Goal: Find specific page/section: Find specific page/section

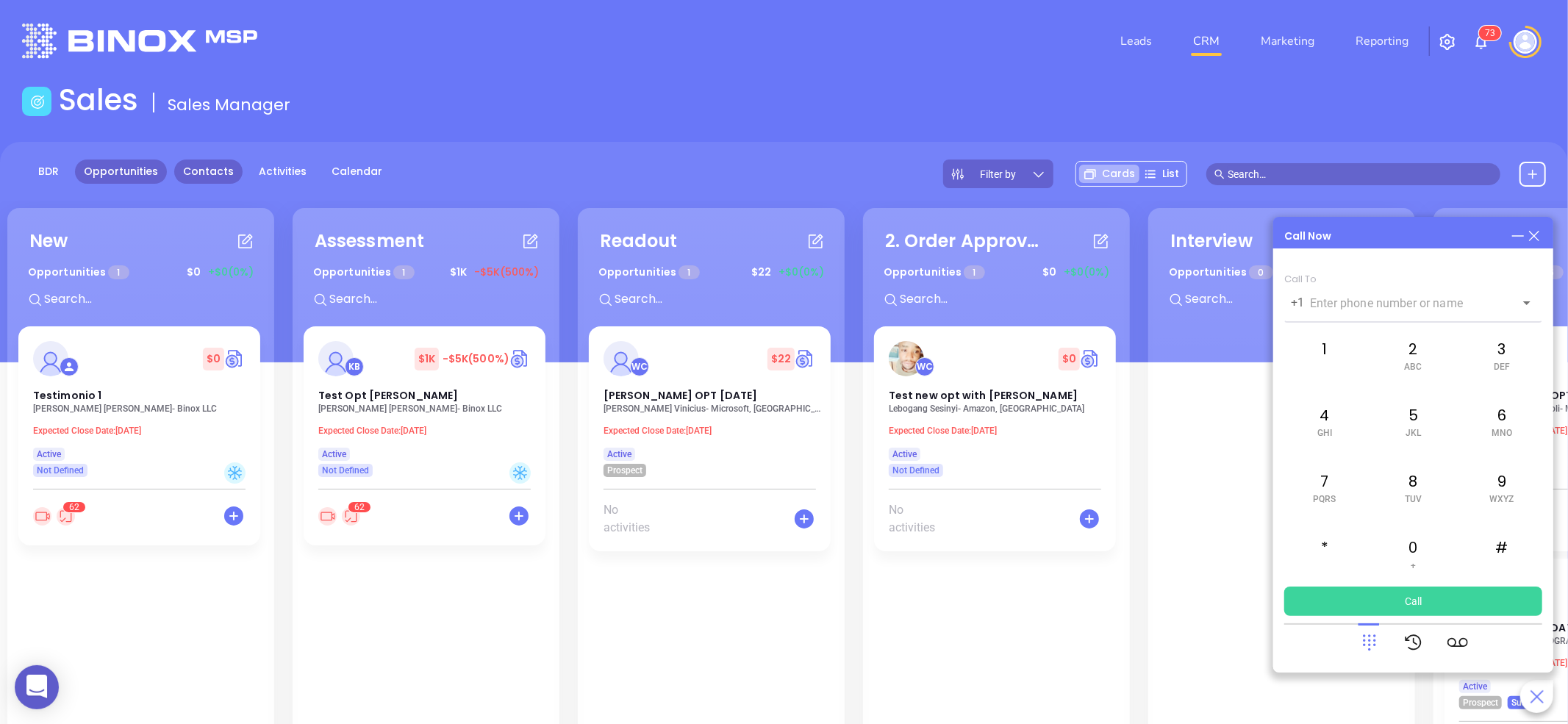
click at [190, 172] on link "Contacts" at bounding box center [208, 172] width 68 height 25
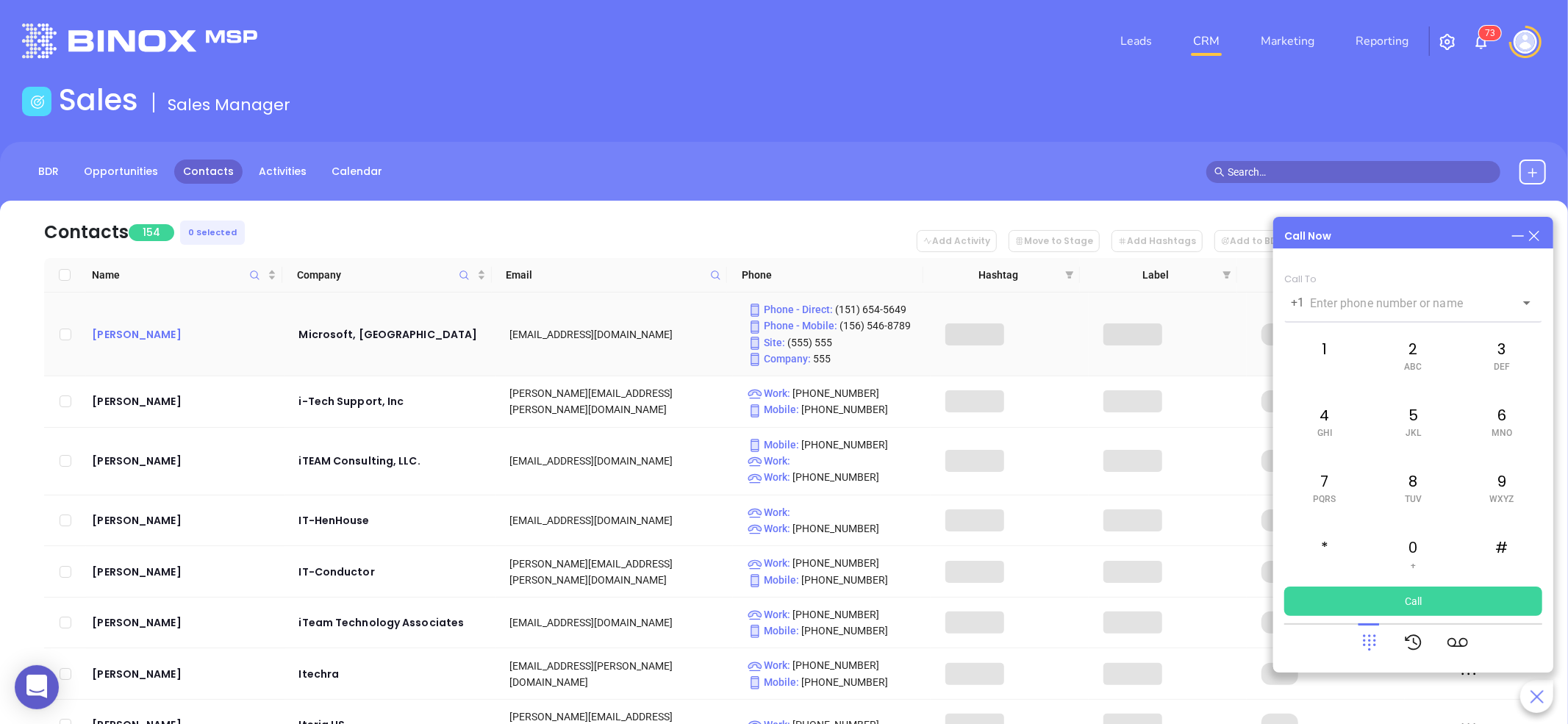
click at [128, 336] on div "[PERSON_NAME]" at bounding box center [184, 335] width 186 height 17
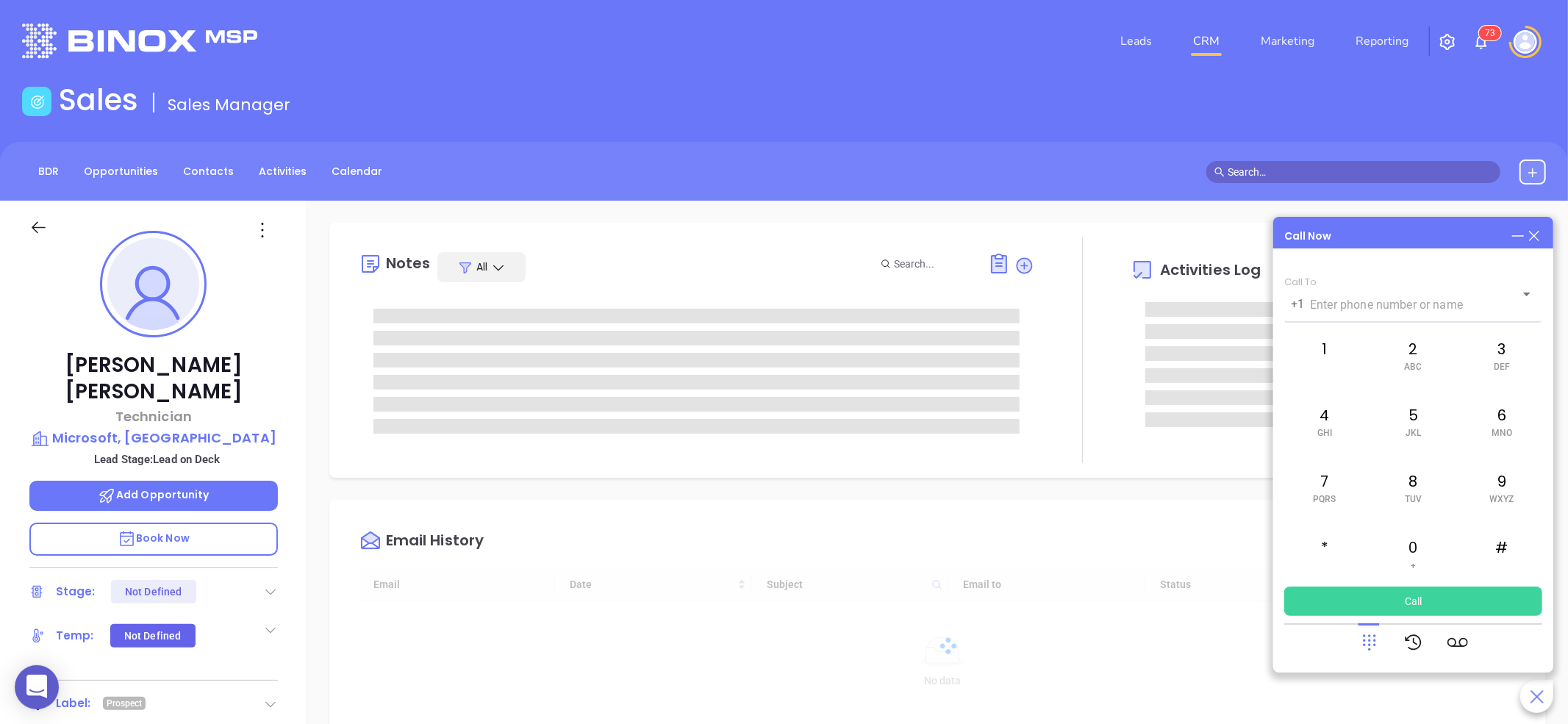
type input "[DATE]"
type input "[PERSON_NAME]"
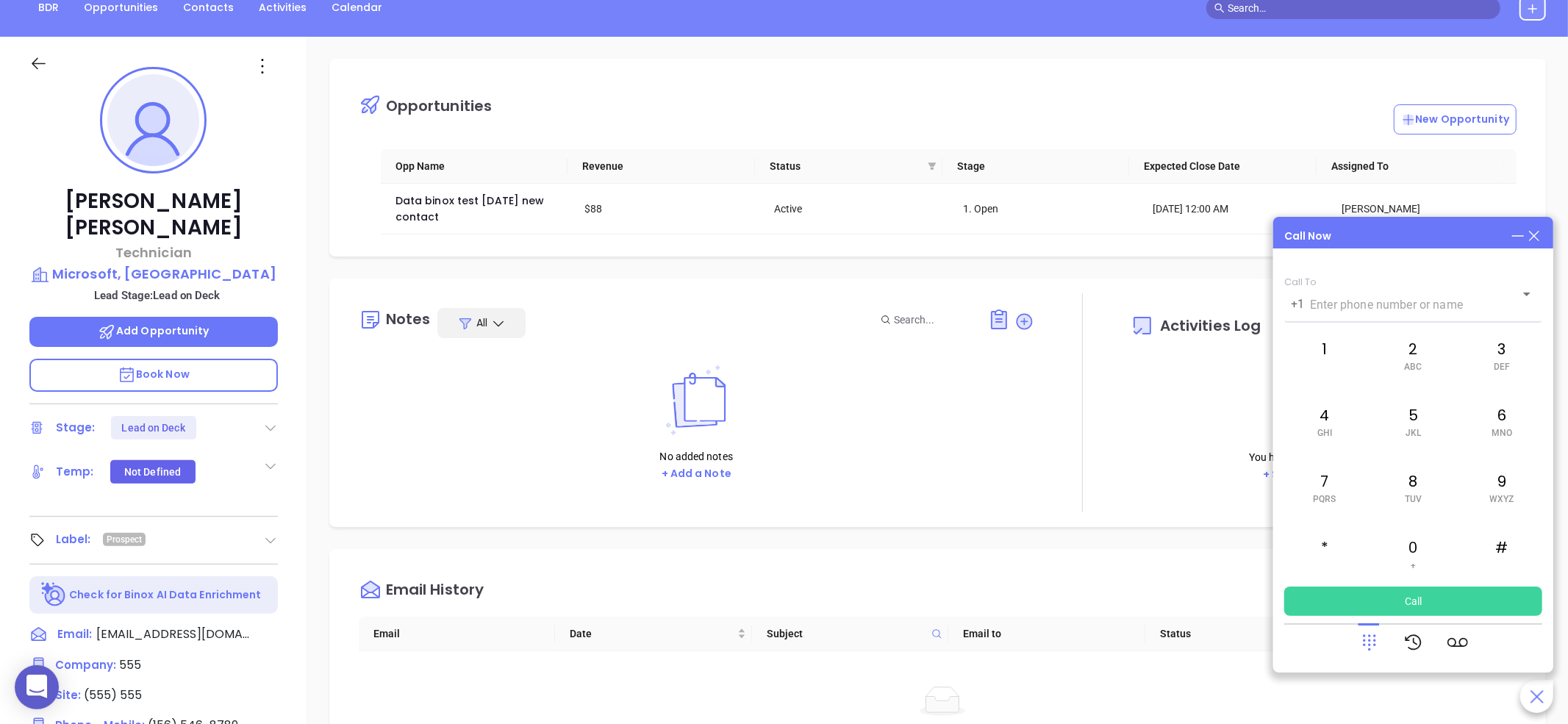
scroll to position [0, 0]
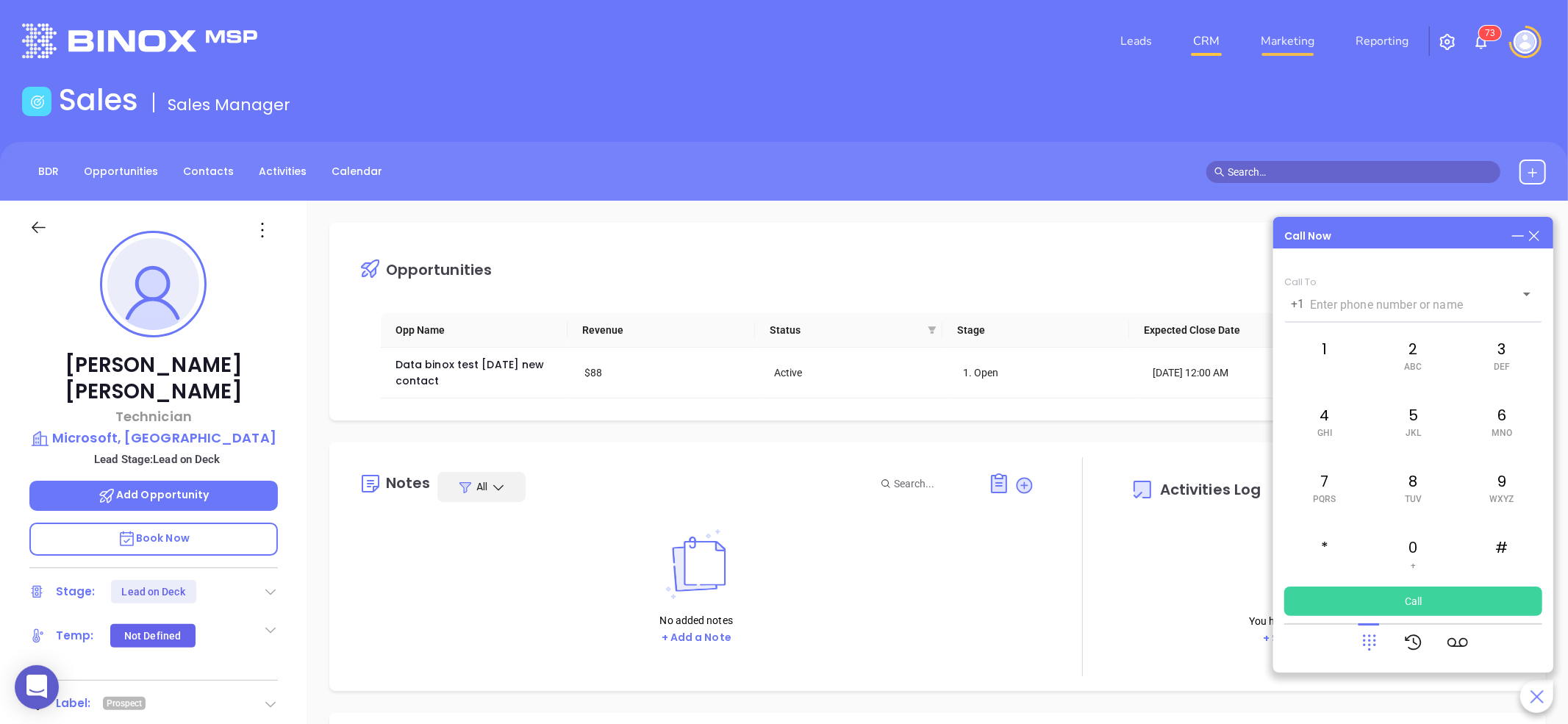
click at [1312, 43] on link "Marketing" at bounding box center [1287, 40] width 66 height 29
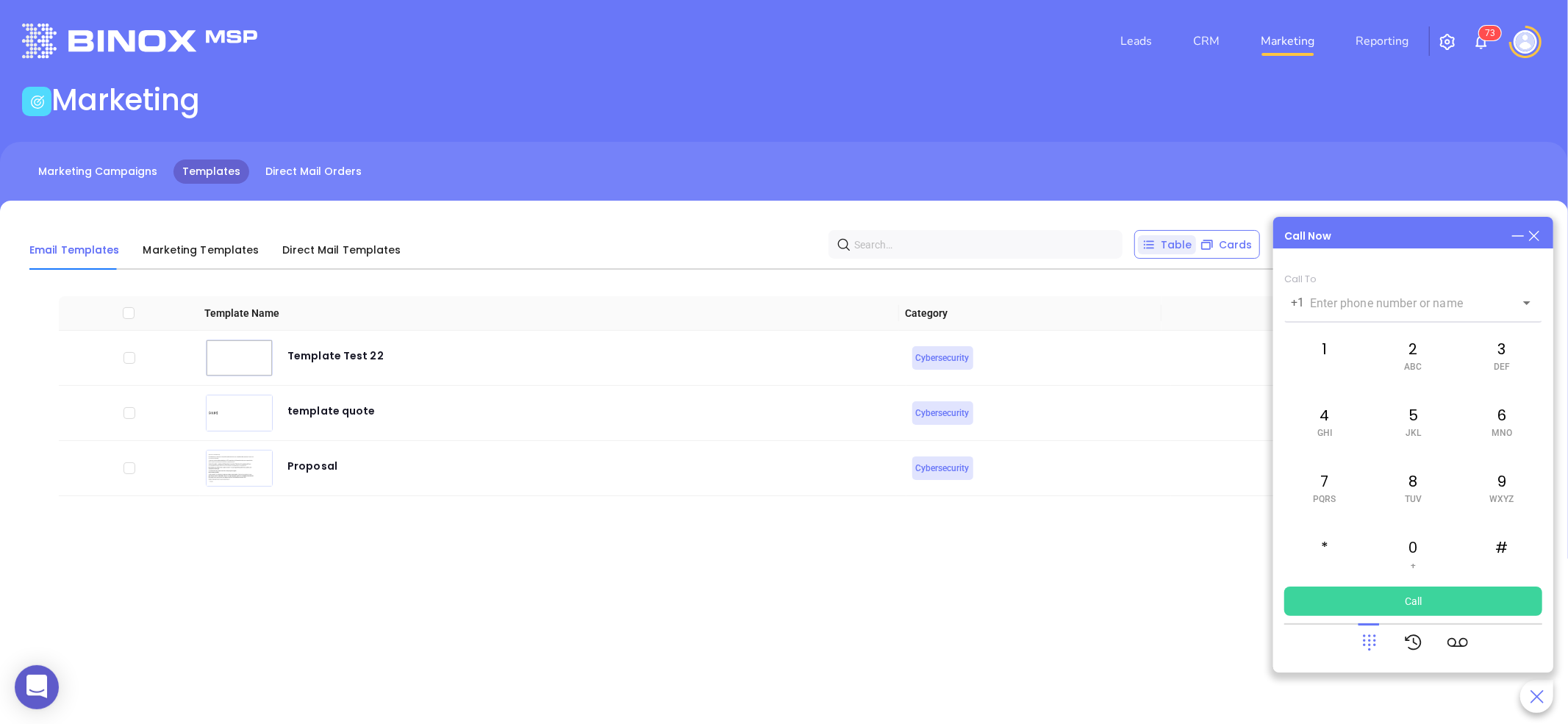
click at [775, 669] on div "Leads CRM Marketing Reporting 7 3 Financial Leads Leads Marketing Marketing Cam…" at bounding box center [784, 362] width 1568 height 724
